Goal: Task Accomplishment & Management: Complete application form

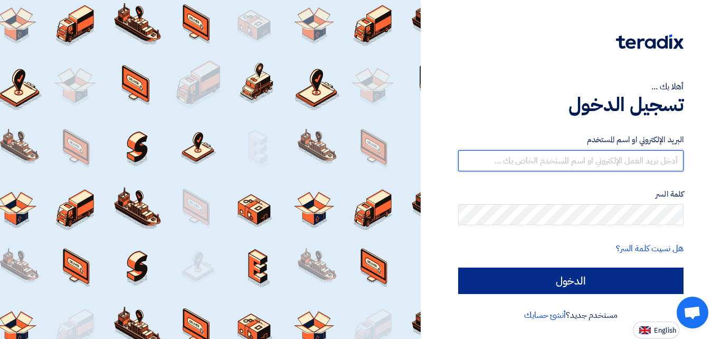
type input "[EMAIL_ADDRESS][DOMAIN_NAME]"
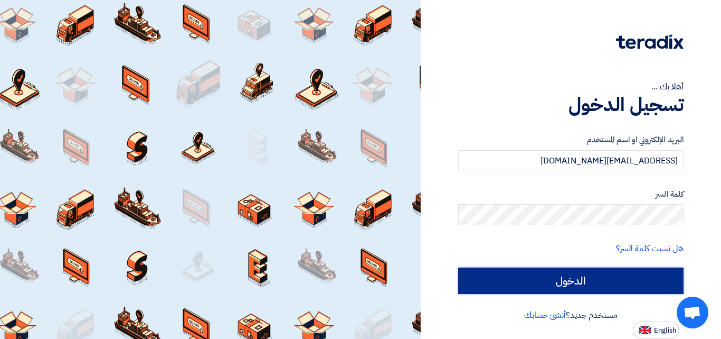
click at [538, 285] on input "الدخول" at bounding box center [571, 280] width 226 height 26
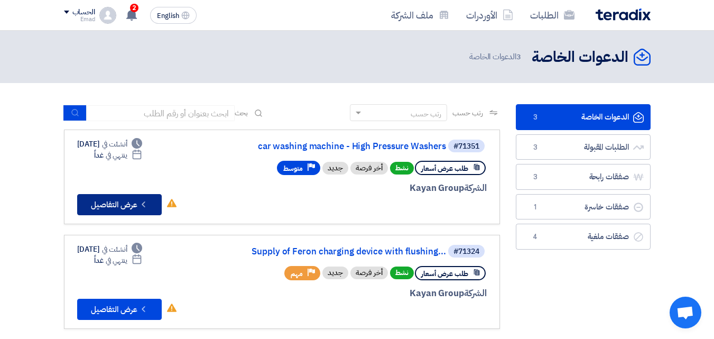
click at [147, 205] on icon "Check details" at bounding box center [143, 204] width 10 height 10
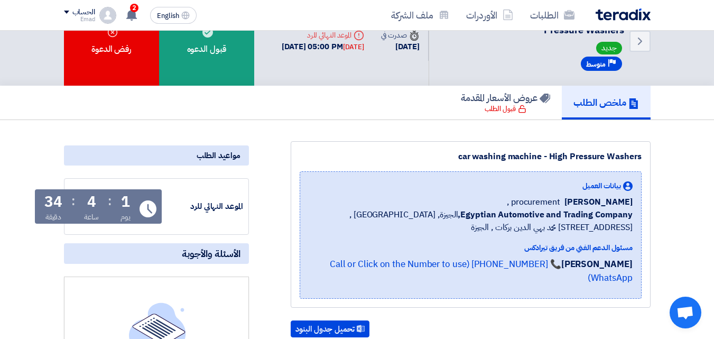
scroll to position [13, 0]
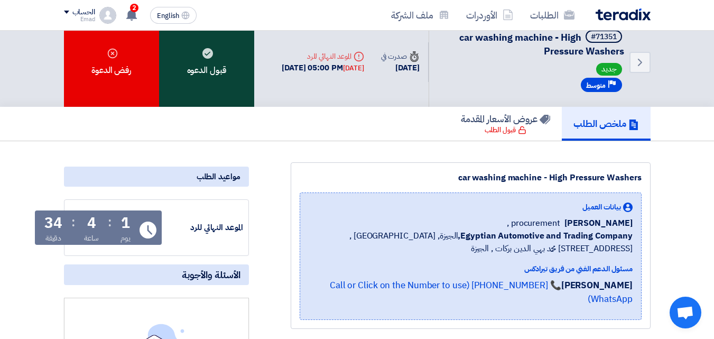
click at [198, 59] on div "قبول الدعوه" at bounding box center [206, 61] width 95 height 89
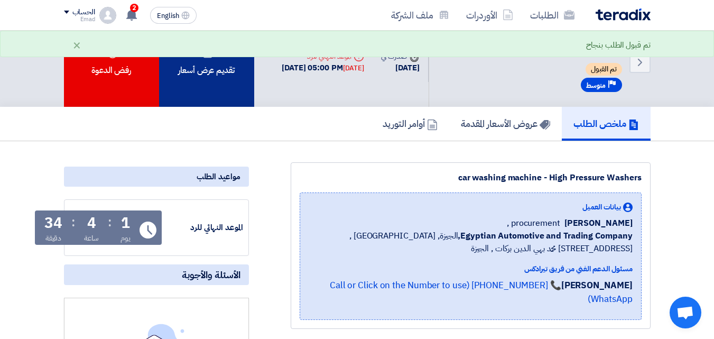
click at [213, 65] on div "تقديم عرض أسعار" at bounding box center [206, 61] width 95 height 89
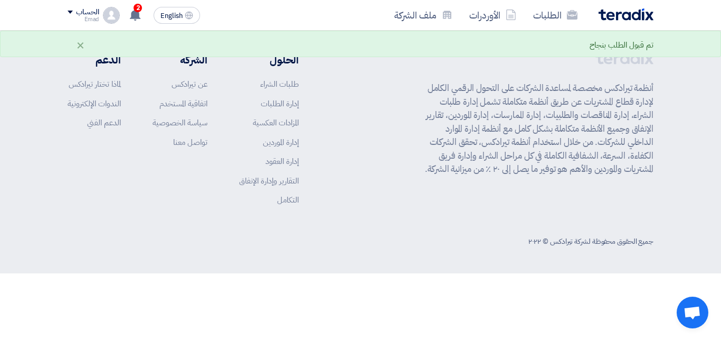
click at [709, 208] on footer "أنظمة تيرادكس مخصصة لمساعدة الشركات على التحول الرقمي الكامل لإدارة قطاع المشتر…" at bounding box center [360, 152] width 721 height 242
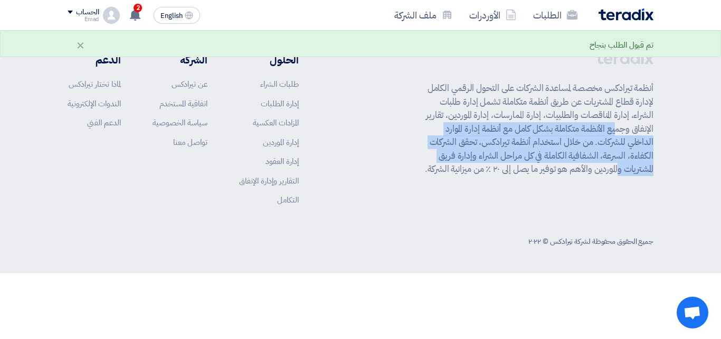
drag, startPoint x: 715, startPoint y: 177, endPoint x: 716, endPoint y: 120, distance: 57.0
click at [716, 121] on footer "أنظمة تيرادكس مخصصة لمساعدة الشركات على التحول الرقمي الكامل لإدارة قطاع المشتر…" at bounding box center [360, 152] width 721 height 242
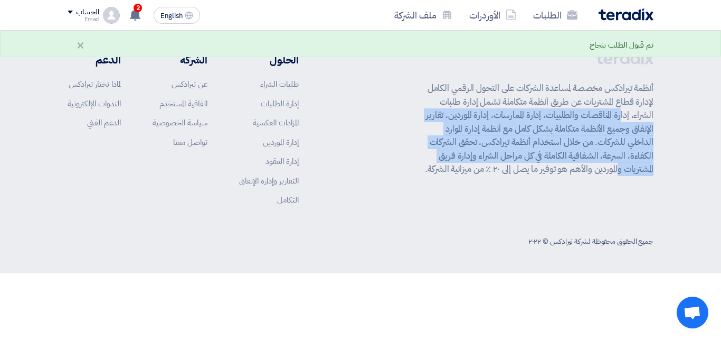
click at [691, 174] on footer "أنظمة تيرادكس مخصصة لمساعدة الشركات على التحول الرقمي الكامل لإدارة قطاع المشتر…" at bounding box center [360, 152] width 721 height 242
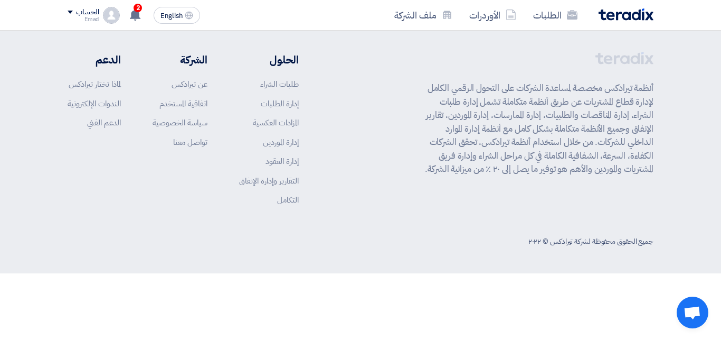
drag, startPoint x: 359, startPoint y: 170, endPoint x: 346, endPoint y: 286, distance: 116.9
click at [346, 273] on html "الطلبات الأوردرات ملف الشركة English EN 2 تم نشر طلب عروض أسعار جديد - شاهد الت…" at bounding box center [360, 136] width 721 height 273
click at [375, 218] on div "أنظمة تيرادكس مخصصة لمساعدة الشركات على التحول الرقمي الكامل لإدارة قطاع المشتر…" at bounding box center [361, 137] width 586 height 170
click at [376, 183] on div "أنظمة تيرادكس مخصصة لمساعدة الشركات على التحول الرقمي الكامل لإدارة قطاع المشتر…" at bounding box center [361, 137] width 586 height 170
click at [141, 12] on icon at bounding box center [135, 15] width 12 height 12
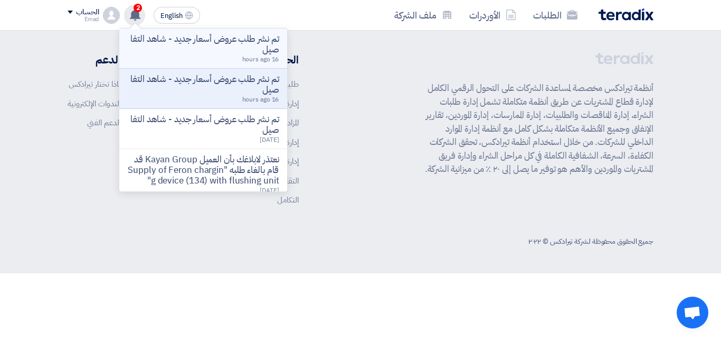
click at [226, 42] on p "تم نشر طلب عروض أسعار جديد - شاهد التفاصيل" at bounding box center [203, 44] width 151 height 21
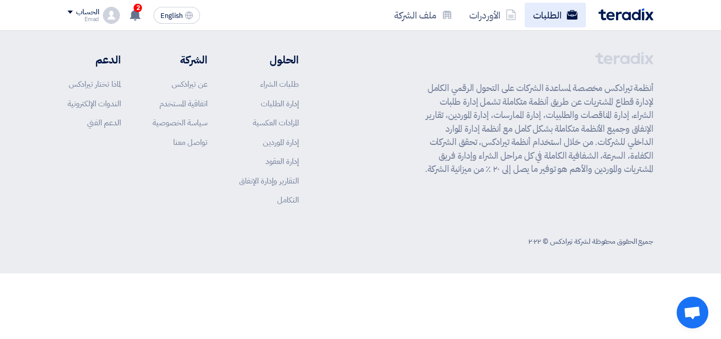
click at [547, 15] on link "الطلبات" at bounding box center [555, 15] width 61 height 25
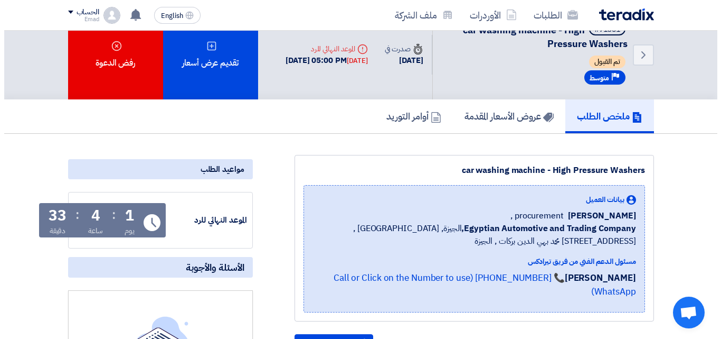
scroll to position [6, 0]
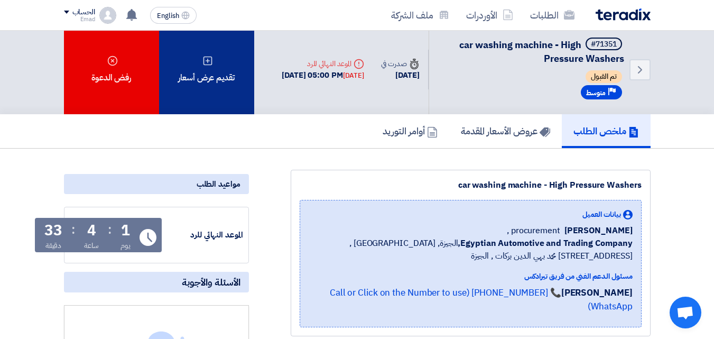
click at [215, 80] on div "تقديم عرض أسعار" at bounding box center [206, 69] width 95 height 89
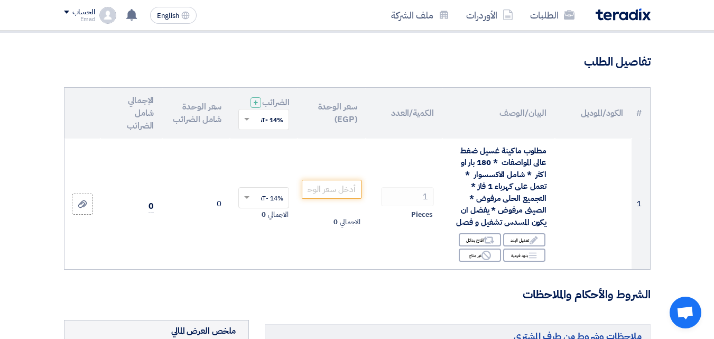
scroll to position [49, 0]
